Goal: Find specific page/section: Find specific page/section

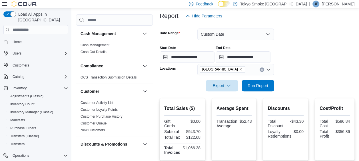
scroll to position [59, 0]
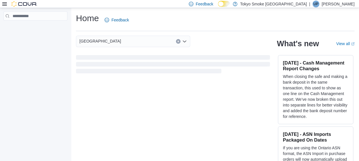
click at [349, 6] on p "[PERSON_NAME]" at bounding box center [337, 4] width 33 height 7
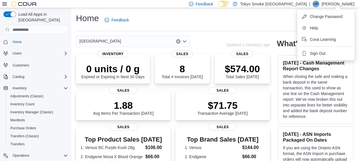
click at [318, 3] on span "UP" at bounding box center [316, 4] width 5 height 7
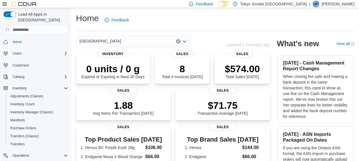
click at [318, 3] on span "UP" at bounding box center [316, 4] width 5 height 7
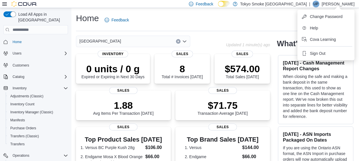
click at [275, 20] on div "Home Feedback" at bounding box center [215, 20] width 278 height 15
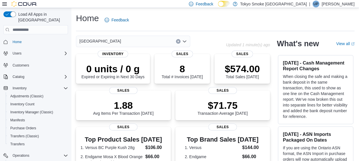
click at [324, 20] on div "Home Feedback" at bounding box center [215, 20] width 278 height 15
click at [238, 3] on link at bounding box center [235, 3] width 6 height 11
click at [305, 3] on p "Tokyo Smoke [GEOGRAPHIC_DATA]" at bounding box center [273, 4] width 67 height 7
click at [343, 27] on div "Home Feedback" at bounding box center [215, 20] width 278 height 15
